Goal: Navigation & Orientation: Find specific page/section

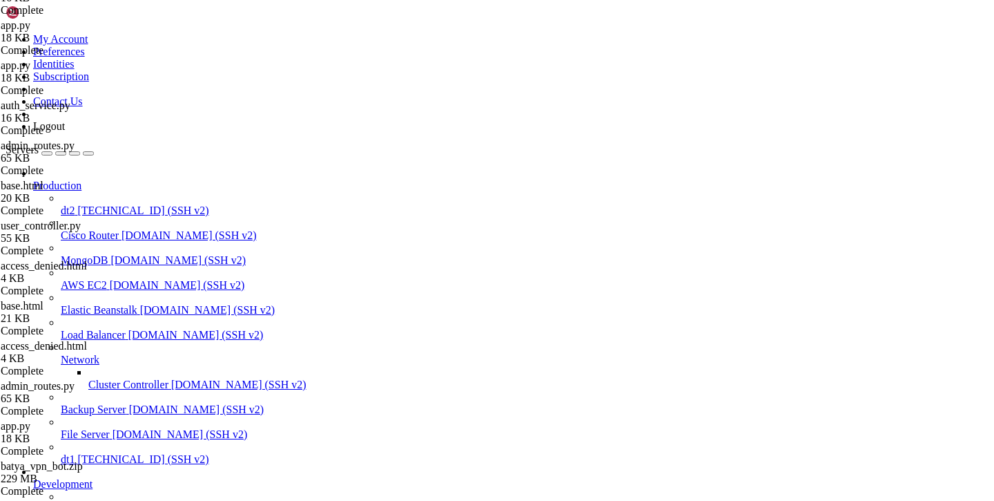
scroll to position [6, 0]
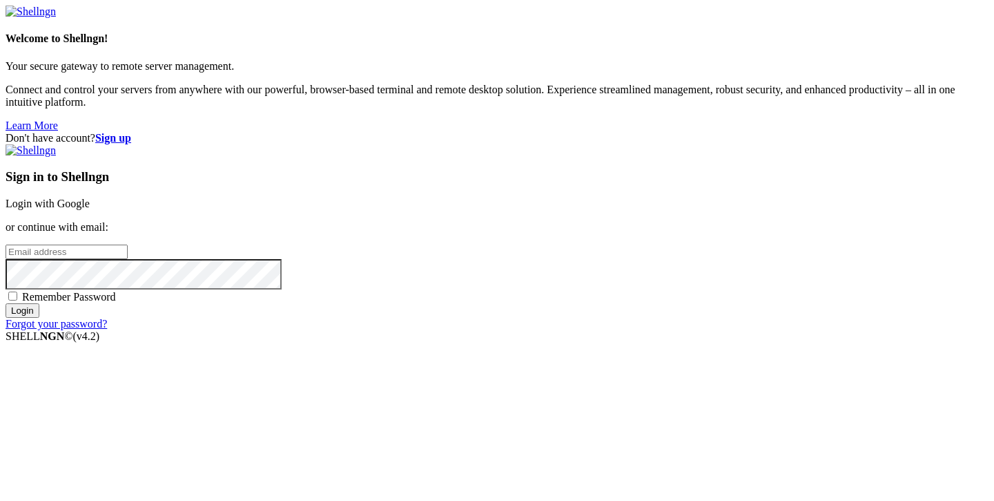
click at [90, 197] on link "Login with Google" at bounding box center [48, 203] width 84 height 12
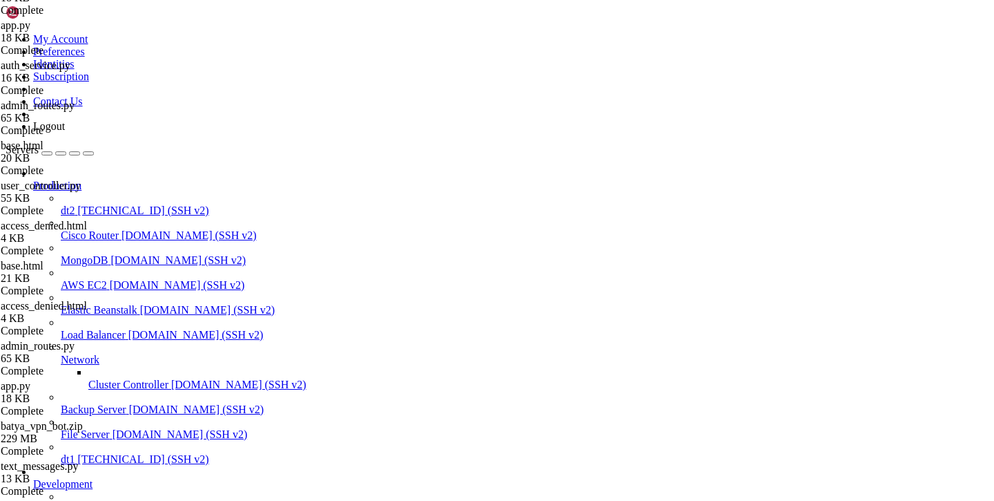
scroll to position [76, 0]
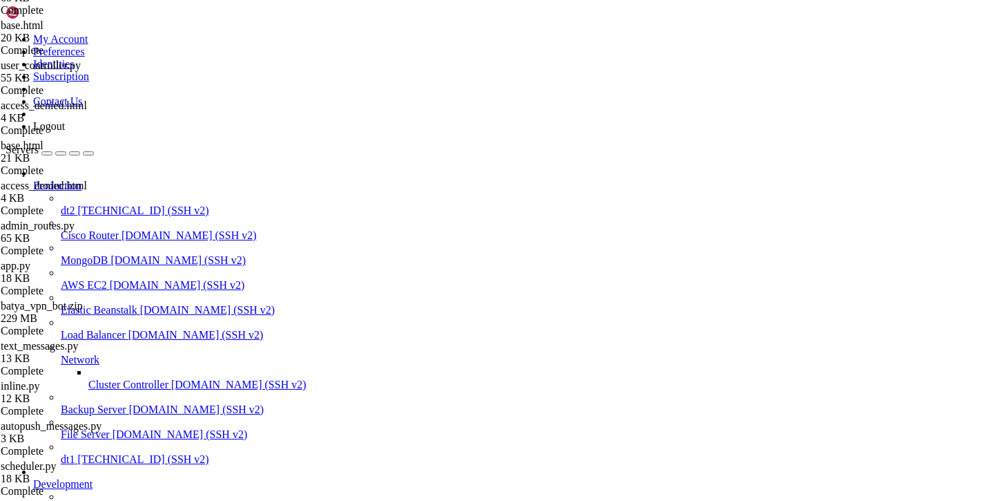
scroll to position [55, 0]
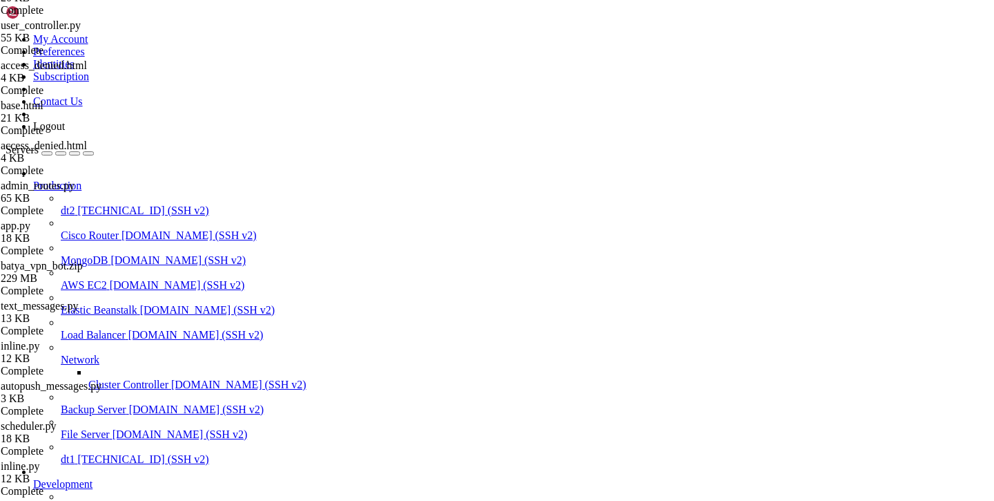
type input "/var/service/batya_vpn_bot"
